Goal: Transaction & Acquisition: Purchase product/service

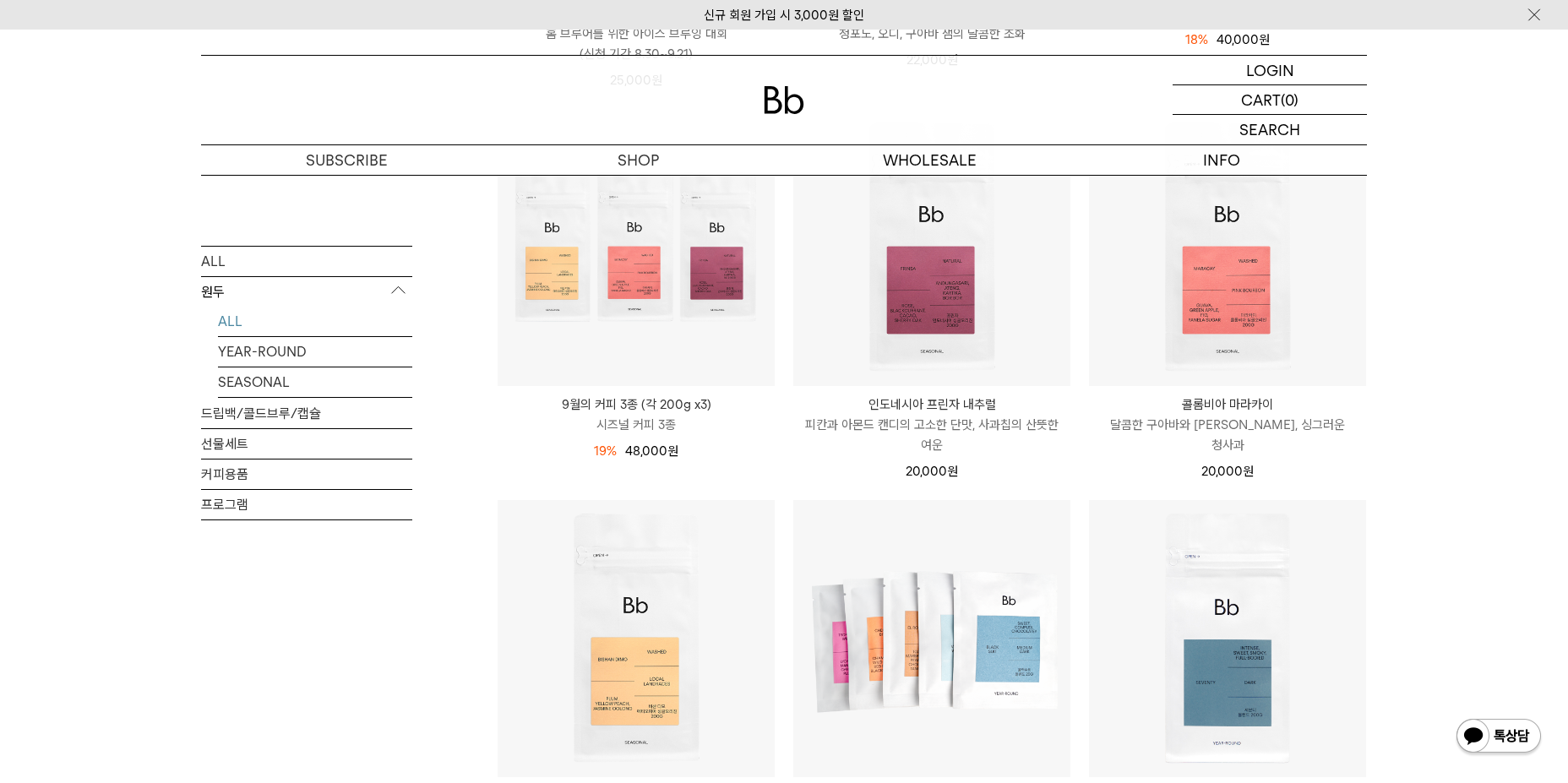
scroll to position [760, 0]
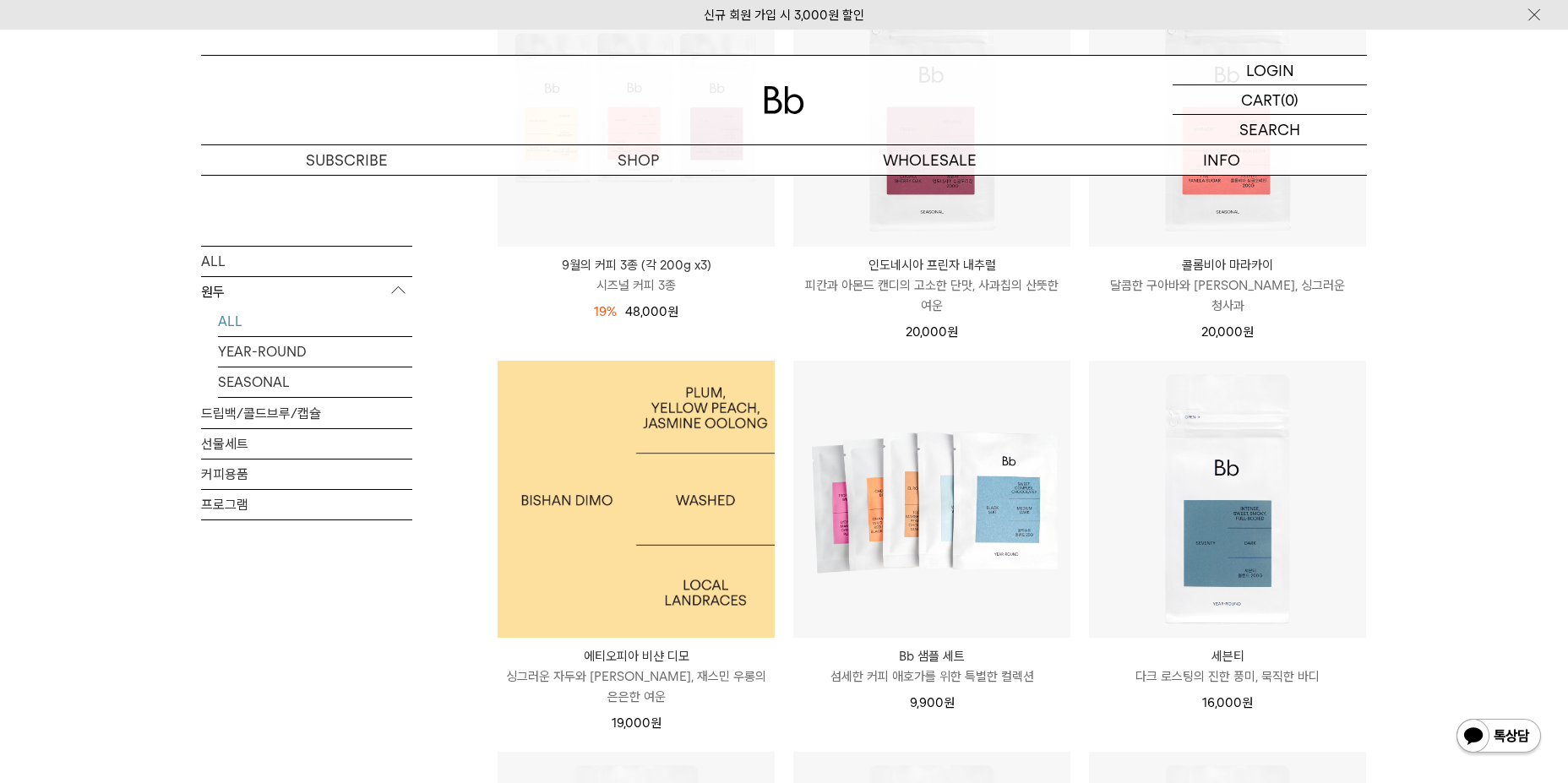
click at [654, 586] on img at bounding box center [636, 499] width 277 height 277
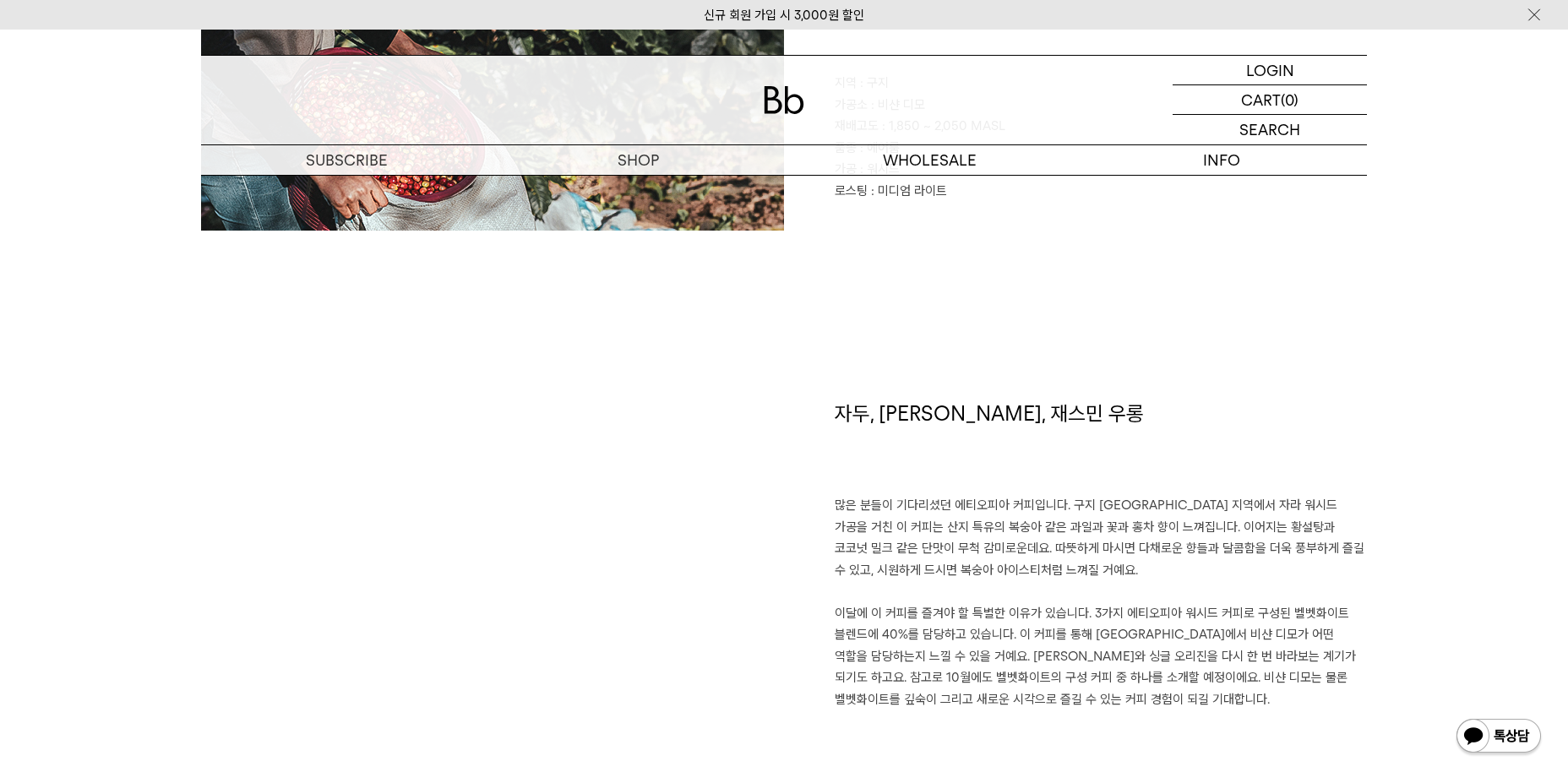
scroll to position [845, 0]
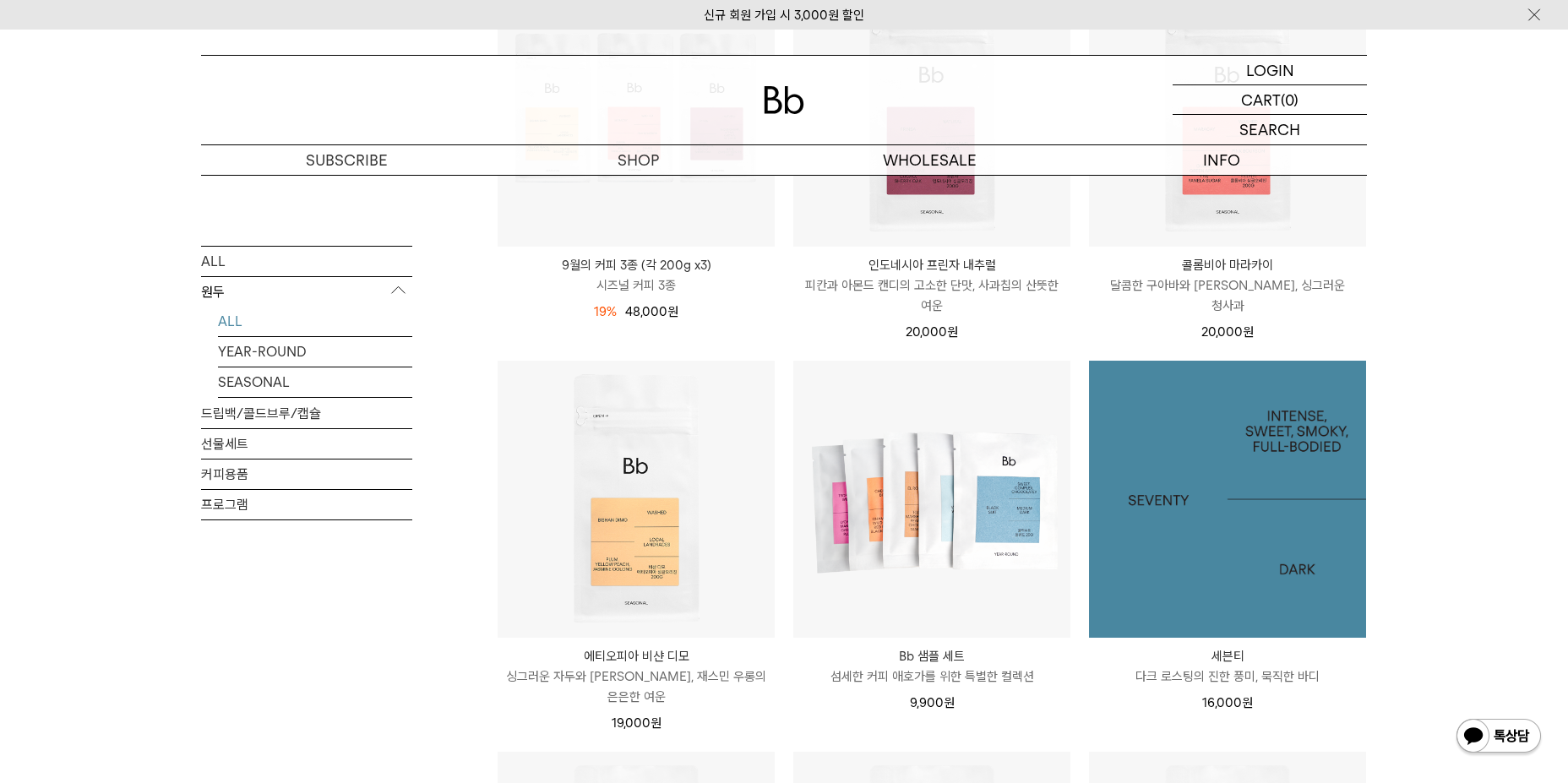
scroll to position [760, 0]
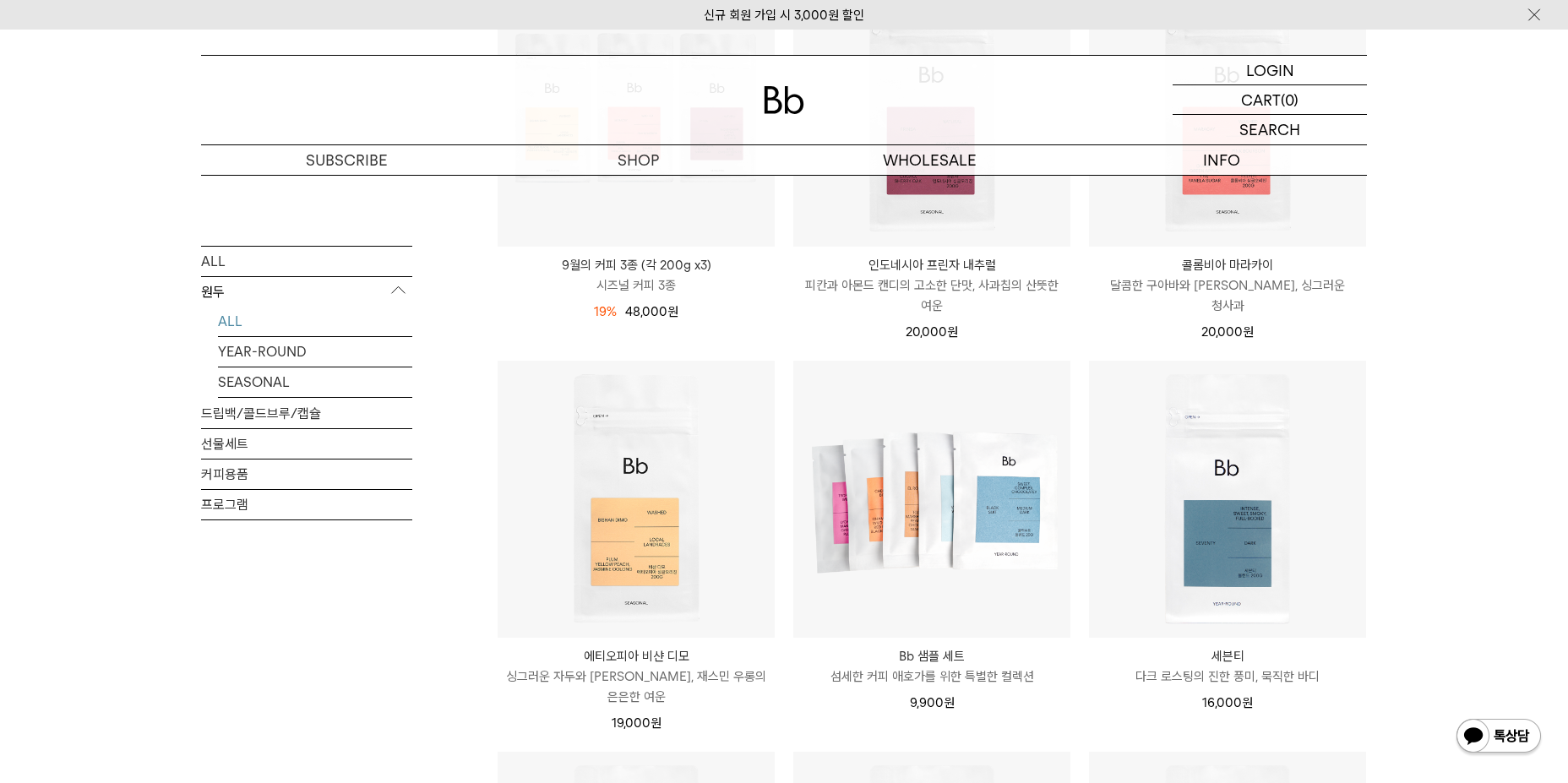
click at [1202, 283] on p "달콤한 구아바와 [PERSON_NAME], 싱그러운 청사과" at bounding box center [1228, 295] width 277 height 40
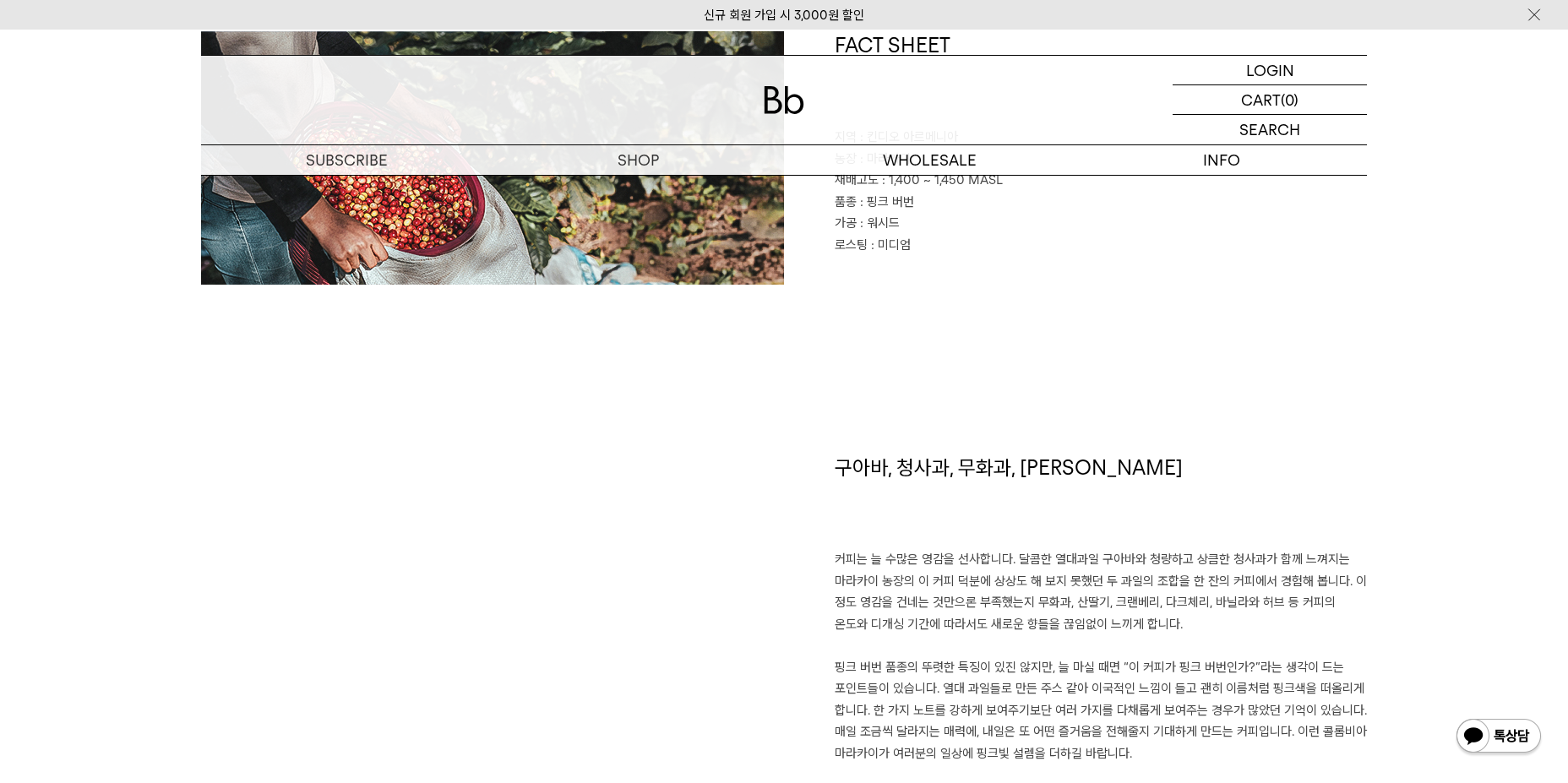
scroll to position [1014, 0]
